Goal: Information Seeking & Learning: Learn about a topic

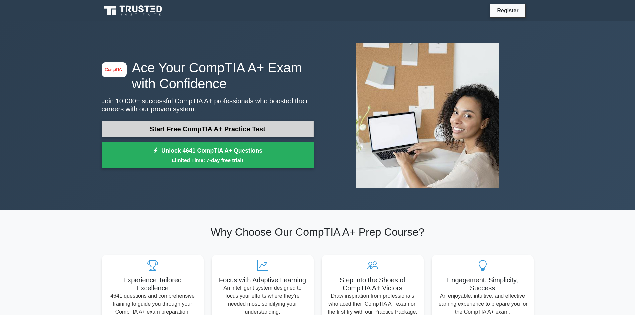
click at [280, 129] on link "Start Free CompTIA A+ Practice Test" at bounding box center [208, 129] width 212 height 16
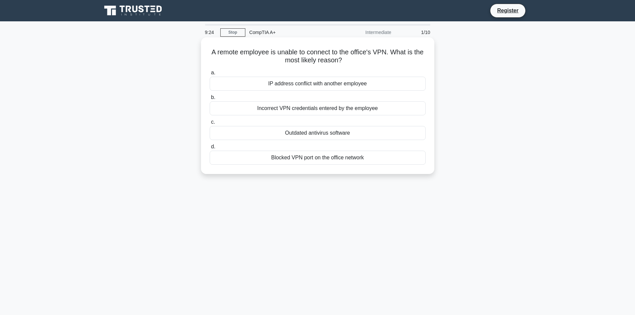
click at [335, 156] on div "Blocked VPN port on the office network" at bounding box center [318, 158] width 216 height 14
click at [210, 149] on input "d. Blocked VPN port on the office network" at bounding box center [210, 147] width 0 height 4
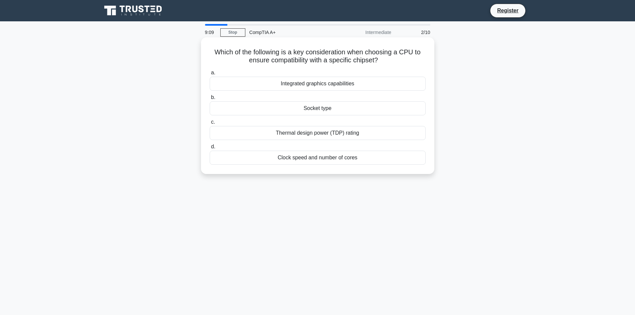
click at [373, 110] on div "Socket type" at bounding box center [318, 108] width 216 height 14
click at [210, 100] on input "b. Socket type" at bounding box center [210, 97] width 0 height 4
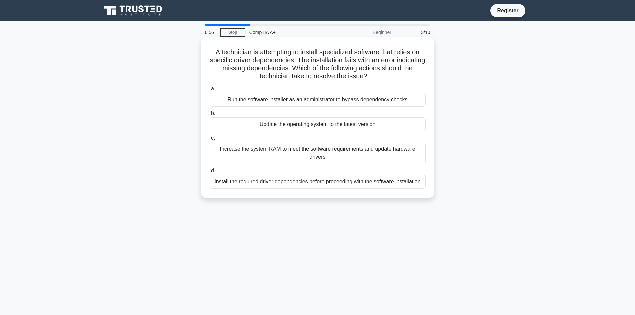
click at [310, 182] on div "Install the required driver dependencies before proceeding with the software in…" at bounding box center [318, 182] width 216 height 14
click at [210, 173] on input "d. Install the required driver dependencies before proceeding with the software…" at bounding box center [210, 171] width 0 height 4
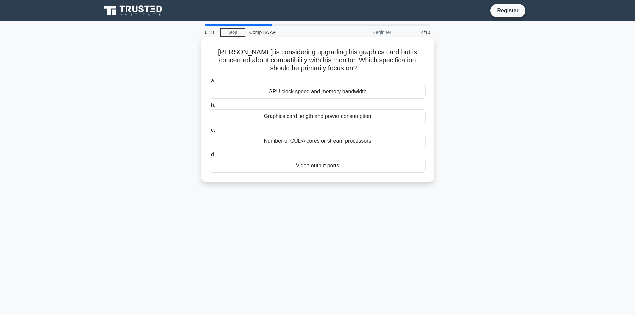
click at [333, 95] on div "GPU clock speed and memory bandwidth" at bounding box center [318, 92] width 216 height 14
click at [210, 83] on input "a. GPU clock speed and memory bandwidth" at bounding box center [210, 81] width 0 height 4
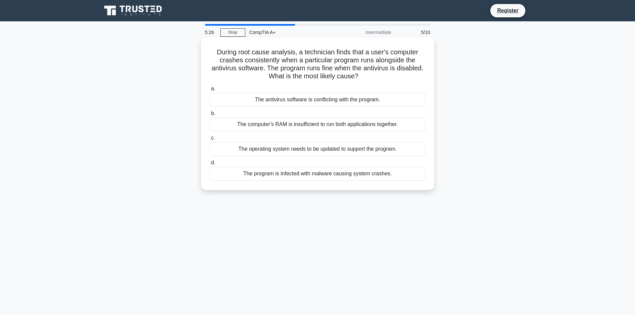
click at [314, 172] on div "The program is infected with malware causing system crashes." at bounding box center [318, 174] width 216 height 14
click at [210, 165] on input "d. The program is infected with malware causing system crashes." at bounding box center [210, 163] width 0 height 4
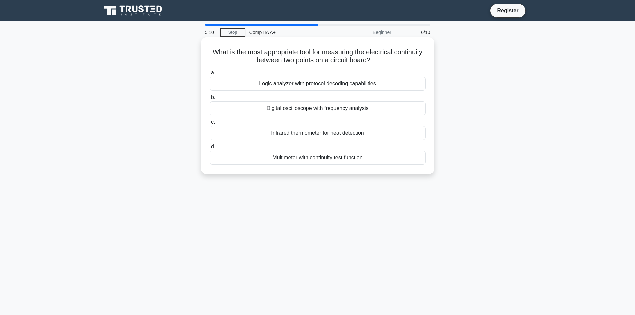
click at [316, 161] on div "Multimeter with continuity test function" at bounding box center [318, 158] width 216 height 14
click at [210, 149] on input "d. Multimeter with continuity test function" at bounding box center [210, 147] width 0 height 4
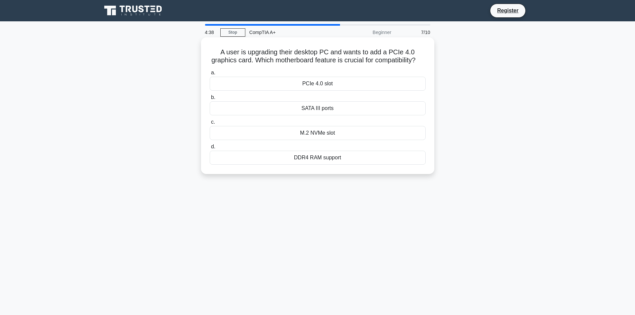
click at [356, 89] on div "PCIe 4.0 slot" at bounding box center [318, 84] width 216 height 14
click at [210, 75] on input "a. PCIe 4.0 slot" at bounding box center [210, 73] width 0 height 4
click at [336, 134] on div "Dynamic disk resizing" at bounding box center [318, 133] width 216 height 14
click at [210, 124] on input "c. Dynamic disk resizing" at bounding box center [210, 122] width 0 height 4
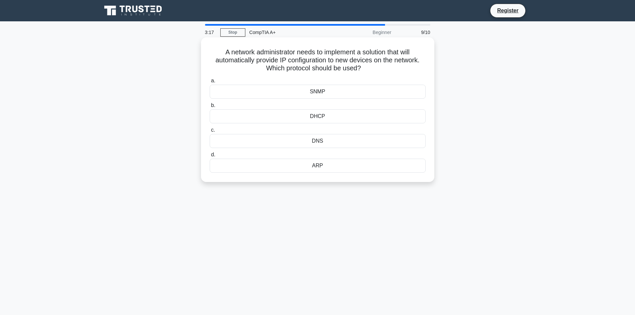
click at [330, 147] on div "DNS" at bounding box center [318, 141] width 216 height 14
click at [210, 132] on input "c. DNS" at bounding box center [210, 130] width 0 height 4
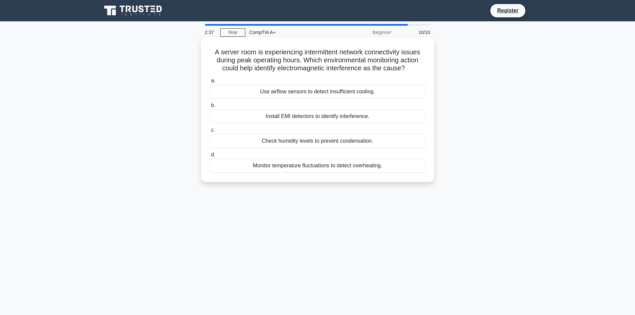
click at [338, 118] on div "Install EMI detectors to identify interference." at bounding box center [318, 116] width 216 height 14
click at [210, 108] on input "b. Install EMI detectors to identify interference." at bounding box center [210, 105] width 0 height 4
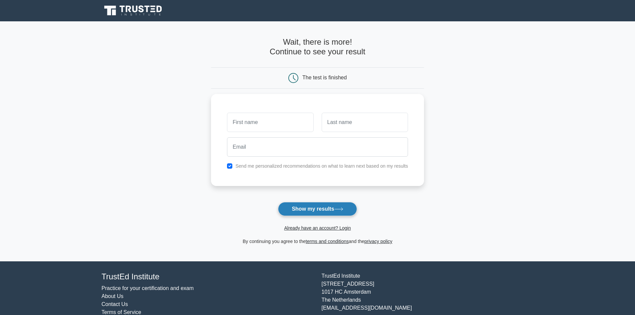
click at [308, 204] on button "Show my results" at bounding box center [317, 209] width 79 height 14
type input "[PERSON_NAME]"
click at [368, 119] on input "text" at bounding box center [365, 120] width 86 height 19
type input "morter"
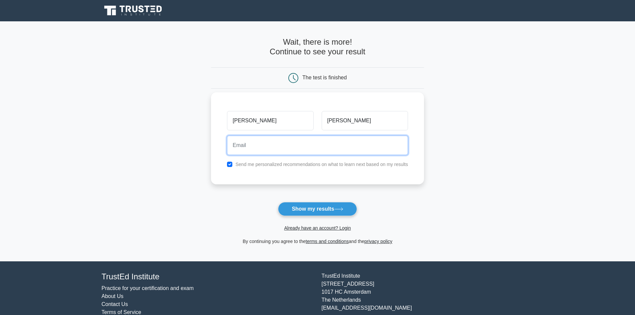
click at [367, 138] on input "email" at bounding box center [317, 145] width 181 height 19
type input "bmorter314@gmail.com"
click at [278, 202] on button "Show my results" at bounding box center [317, 209] width 79 height 14
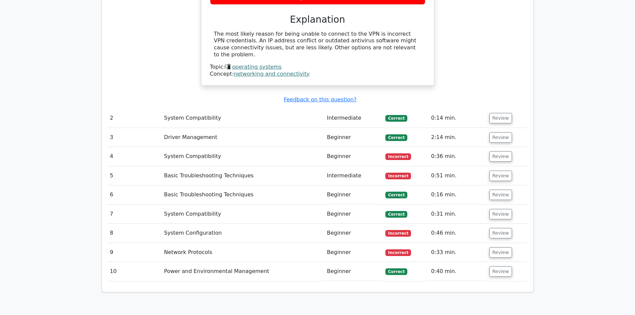
scroll to position [696, 0]
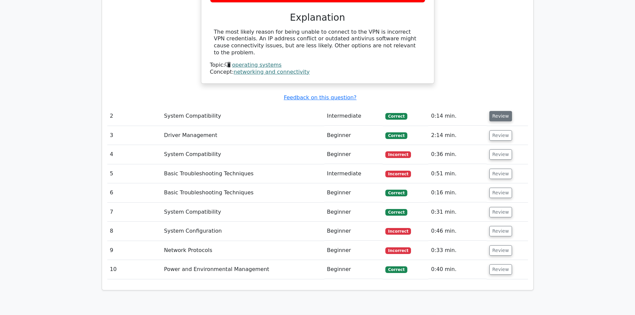
click at [496, 111] on button "Review" at bounding box center [500, 116] width 23 height 10
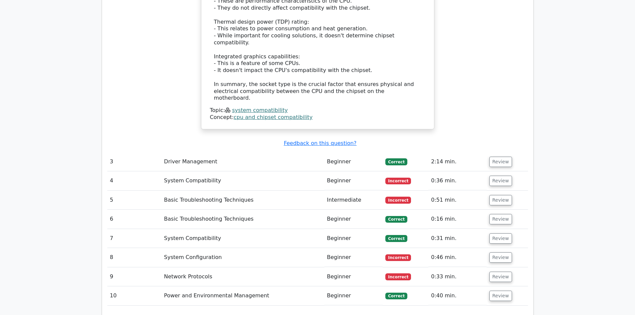
scroll to position [1052, 0]
click at [495, 156] on button "Review" at bounding box center [500, 161] width 23 height 10
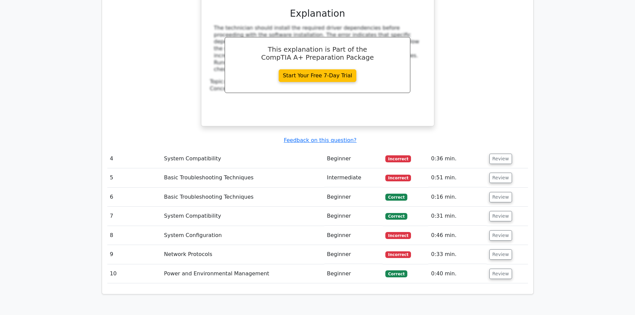
scroll to position [1373, 0]
click at [504, 153] on button "Review" at bounding box center [500, 158] width 23 height 10
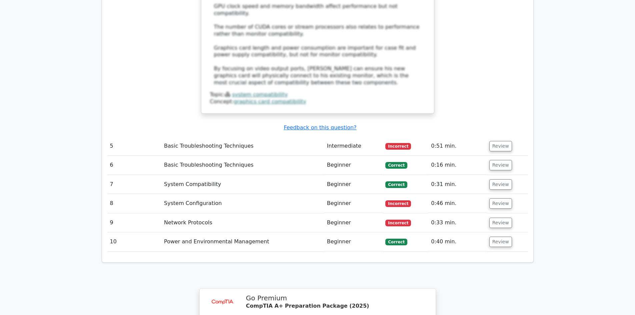
scroll to position [1766, 0]
click at [493, 141] on button "Review" at bounding box center [500, 146] width 23 height 10
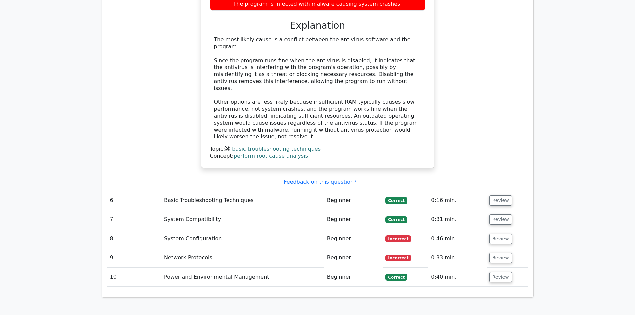
scroll to position [2046, 0]
click at [496, 233] on button "Review" at bounding box center [500, 238] width 23 height 10
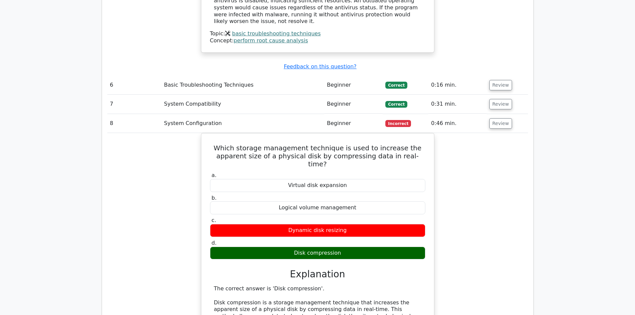
scroll to position [2161, 0]
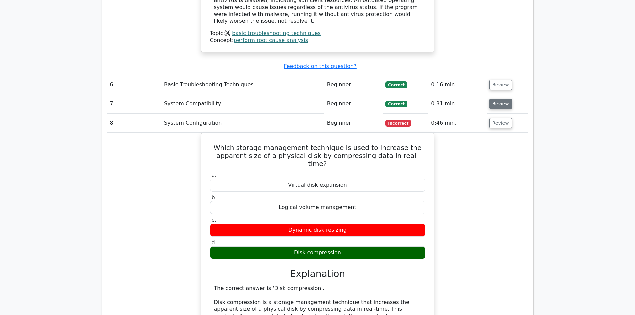
click at [495, 99] on button "Review" at bounding box center [500, 104] width 23 height 10
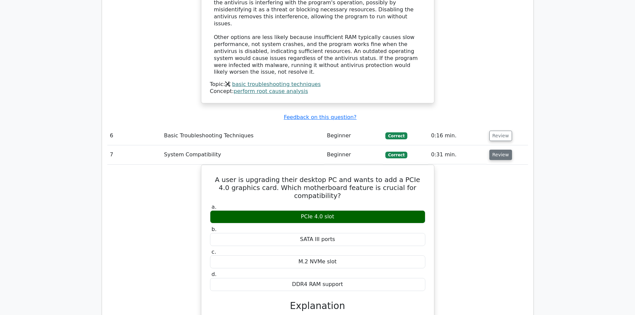
scroll to position [2110, 0]
click at [494, 131] on button "Review" at bounding box center [500, 136] width 23 height 10
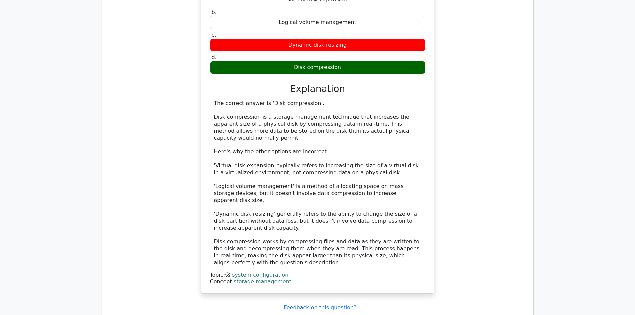
scroll to position [3056, 0]
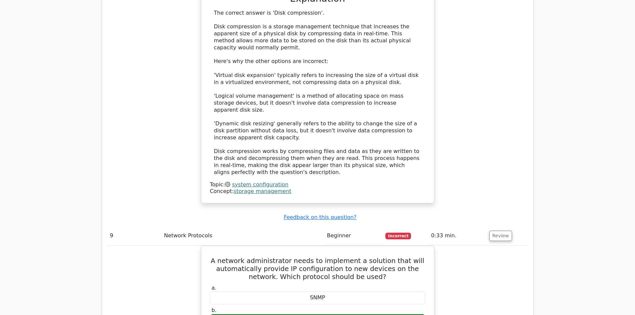
scroll to position [3146, 0]
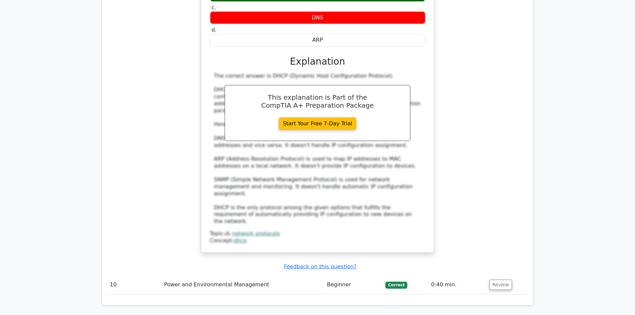
scroll to position [3617, 0]
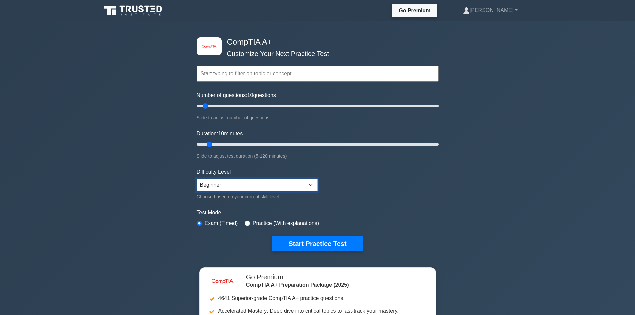
click at [301, 184] on select "Beginner Intermediate Expert" at bounding box center [257, 185] width 121 height 13
click at [348, 242] on button "Start Practice Test" at bounding box center [317, 243] width 90 height 15
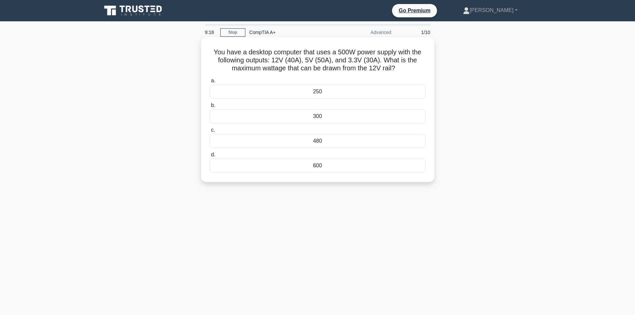
click at [326, 115] on div "300" at bounding box center [318, 116] width 216 height 14
click at [210, 108] on input "b. 300" at bounding box center [210, 105] width 0 height 4
click at [351, 118] on div "RAID 5" at bounding box center [318, 116] width 216 height 14
click at [210, 108] on input "b. RAID 5" at bounding box center [210, 105] width 0 height 4
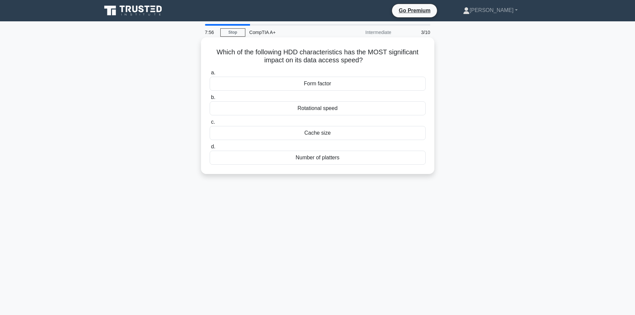
click at [361, 85] on div "Form factor" at bounding box center [318, 84] width 216 height 14
click at [210, 75] on input "a. Form factor" at bounding box center [210, 73] width 0 height 4
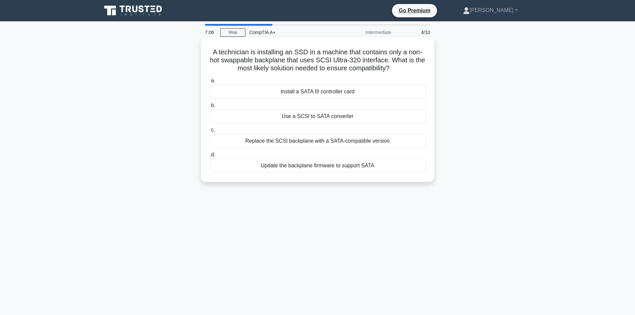
click at [348, 142] on div "Replace the SCSI backplane with a SATA-compatible version" at bounding box center [318, 141] width 216 height 14
click at [210, 132] on input "c. Replace the SCSI backplane with a SATA-compatible version" at bounding box center [210, 130] width 0 height 4
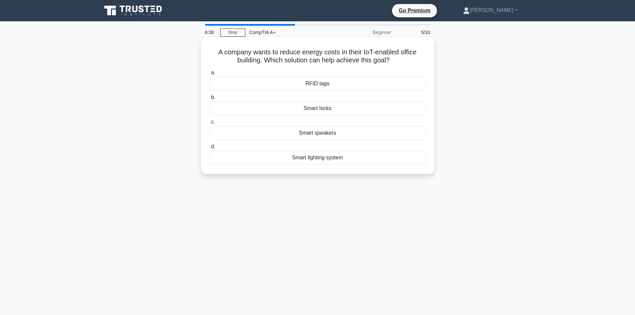
click at [370, 158] on div "Smart lighting system" at bounding box center [318, 158] width 216 height 14
click at [210, 149] on input "d. Smart lighting system" at bounding box center [210, 147] width 0 height 4
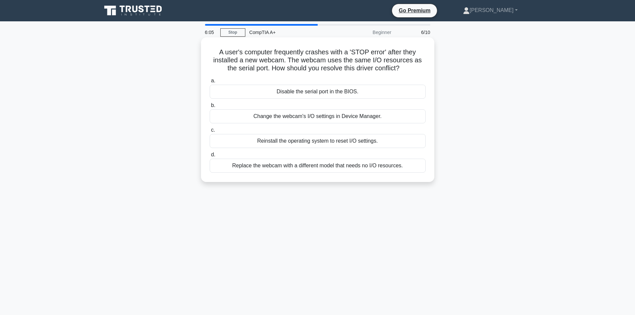
click at [339, 119] on div "Change the webcam's I/O settings in Device Manager." at bounding box center [318, 116] width 216 height 14
click at [210, 108] on input "b. Change the webcam's I/O settings in Device Manager." at bounding box center [210, 105] width 0 height 4
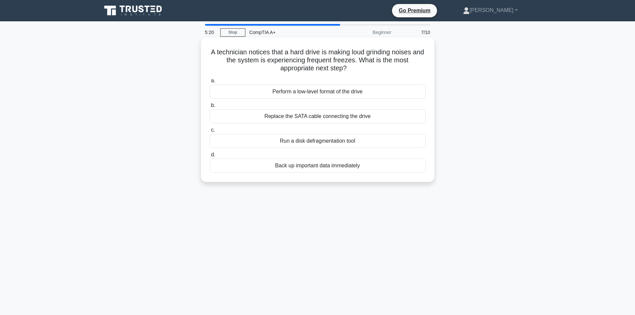
click at [367, 168] on div "Back up important data immediately" at bounding box center [318, 166] width 216 height 14
click at [210, 157] on input "d. Back up important data immediately" at bounding box center [210, 155] width 0 height 4
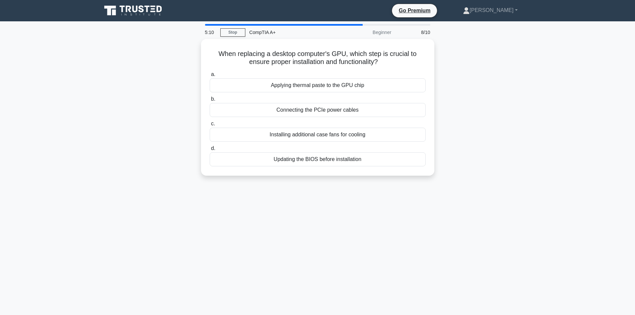
click at [363, 213] on div "5:10 Stop CompTIA A+ Beginner 8/10 When replacing a desktop computer's GPU, whi…" at bounding box center [318, 190] width 440 height 333
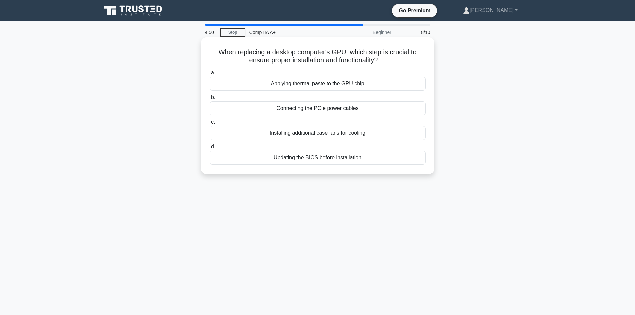
click at [352, 159] on div "Updating the BIOS before installation" at bounding box center [318, 158] width 216 height 14
click at [210, 149] on input "d. Updating the BIOS before installation" at bounding box center [210, 147] width 0 height 4
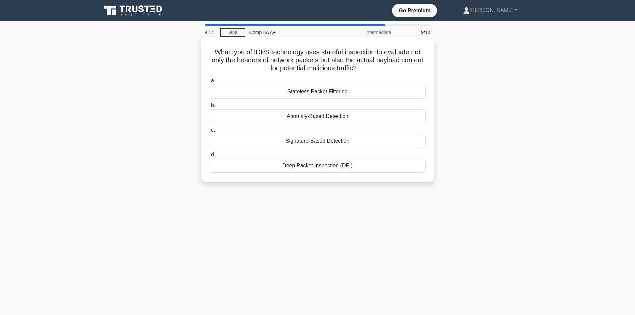
click at [372, 168] on div "Deep Packet Inspection (DPI)" at bounding box center [318, 166] width 216 height 14
click at [210, 157] on input "d. Deep Packet Inspection (DPI)" at bounding box center [210, 155] width 0 height 4
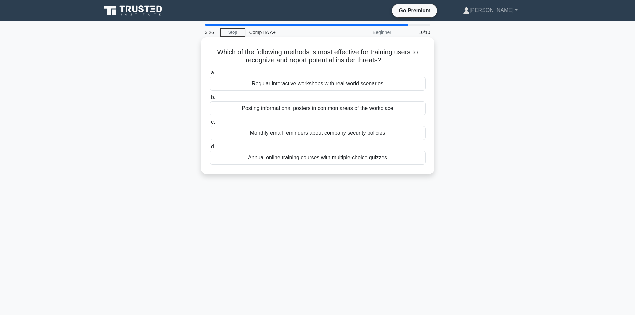
click at [371, 88] on div "Regular interactive workshops with real-world scenarios" at bounding box center [318, 84] width 216 height 14
click at [210, 75] on input "a. Regular interactive workshops with real-world scenarios" at bounding box center [210, 73] width 0 height 4
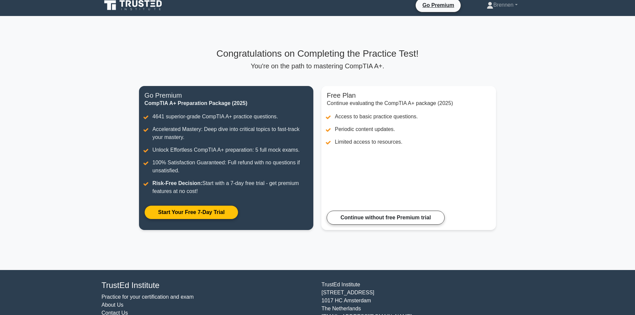
scroll to position [6, 0]
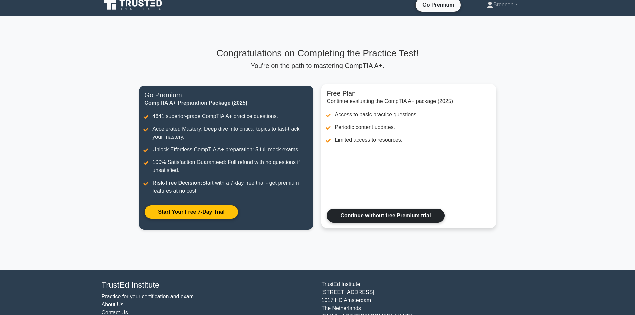
click at [363, 212] on link "Continue without free Premium trial" at bounding box center [386, 216] width 118 height 14
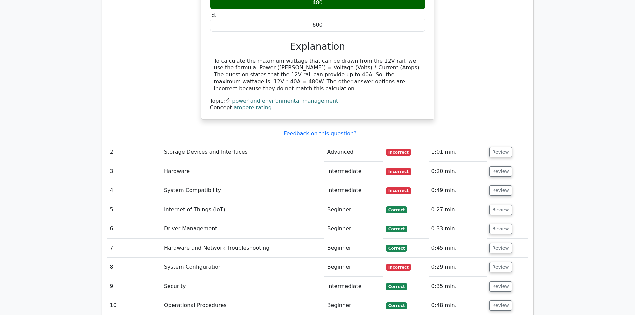
scroll to position [739, 0]
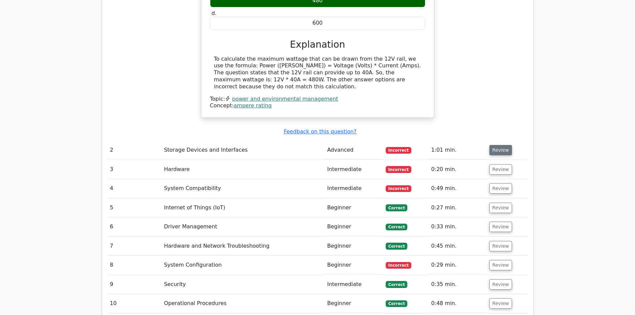
click at [496, 145] on button "Review" at bounding box center [500, 150] width 23 height 10
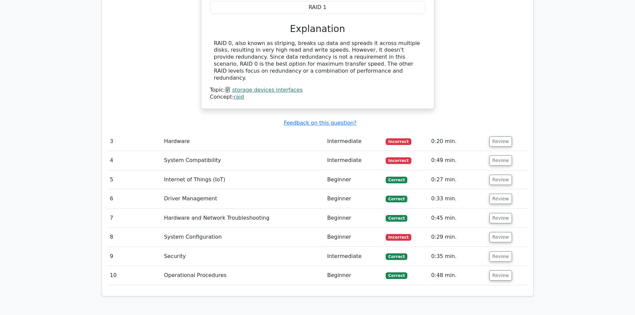
scroll to position [1011, 0]
click at [493, 136] on button "Review" at bounding box center [500, 141] width 23 height 10
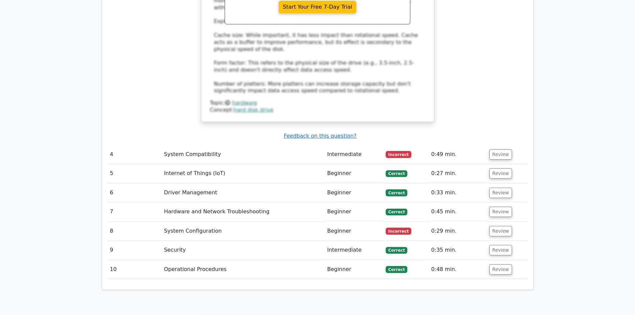
scroll to position [1356, 0]
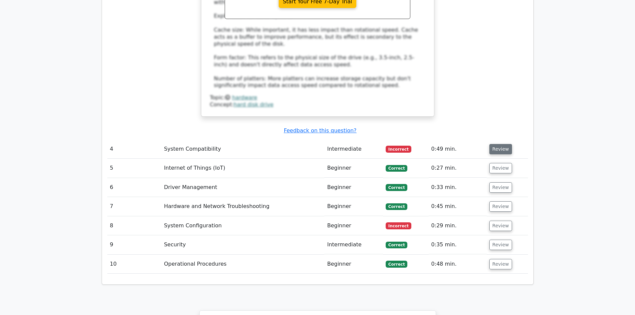
click at [505, 144] on button "Review" at bounding box center [500, 149] width 23 height 10
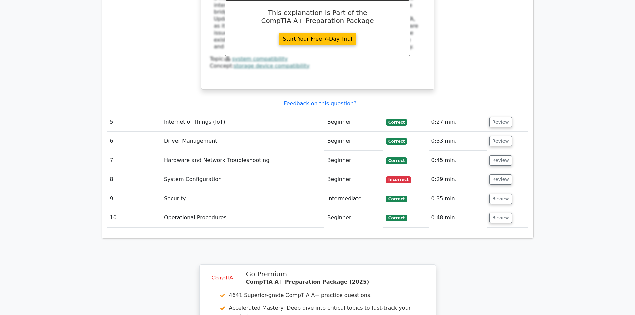
scroll to position [1687, 0]
click at [499, 174] on button "Review" at bounding box center [500, 179] width 23 height 10
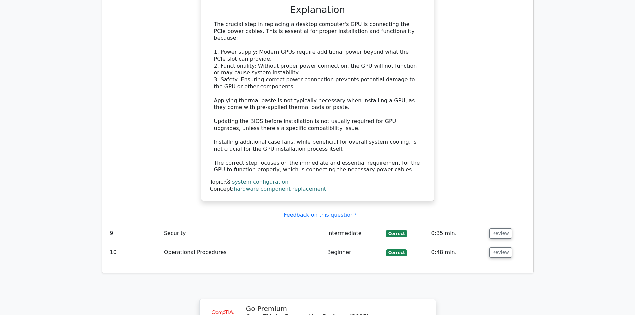
scroll to position [2000, 0]
click at [499, 228] on button "Review" at bounding box center [500, 233] width 23 height 10
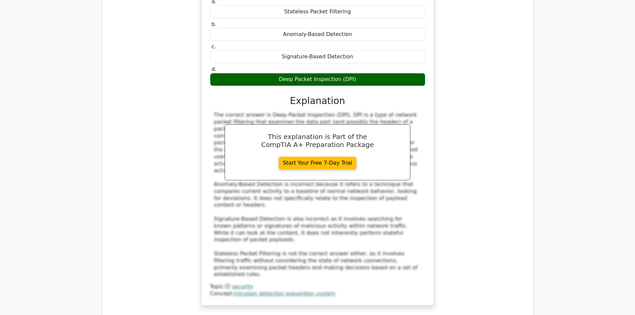
scroll to position [2287, 0]
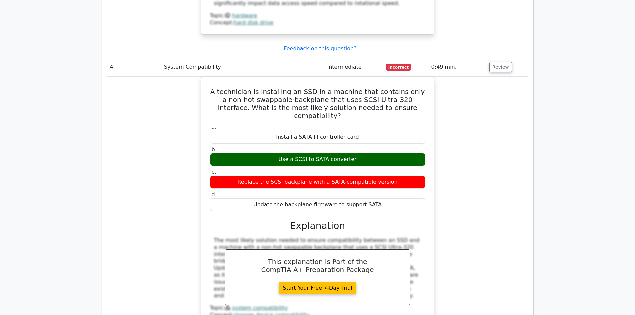
scroll to position [1438, 0]
